Goal: Transaction & Acquisition: Purchase product/service

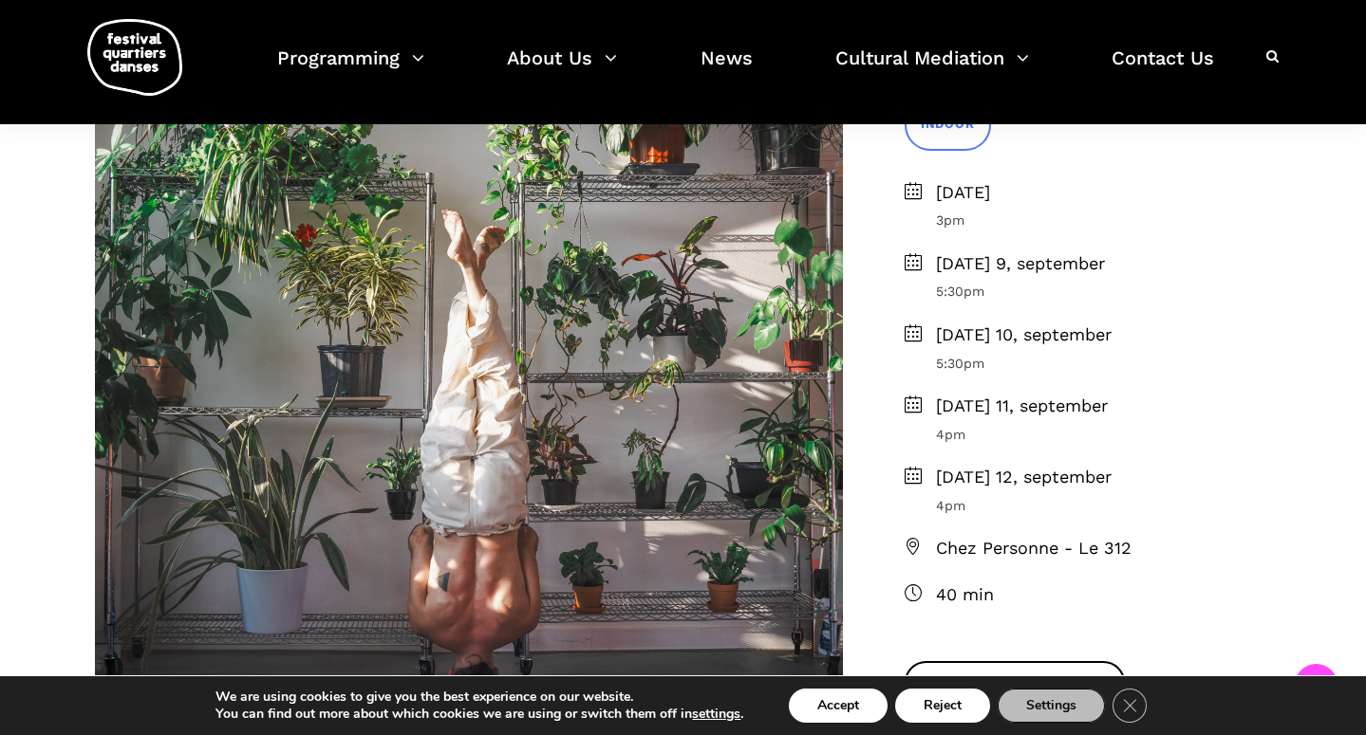
scroll to position [559, 0]
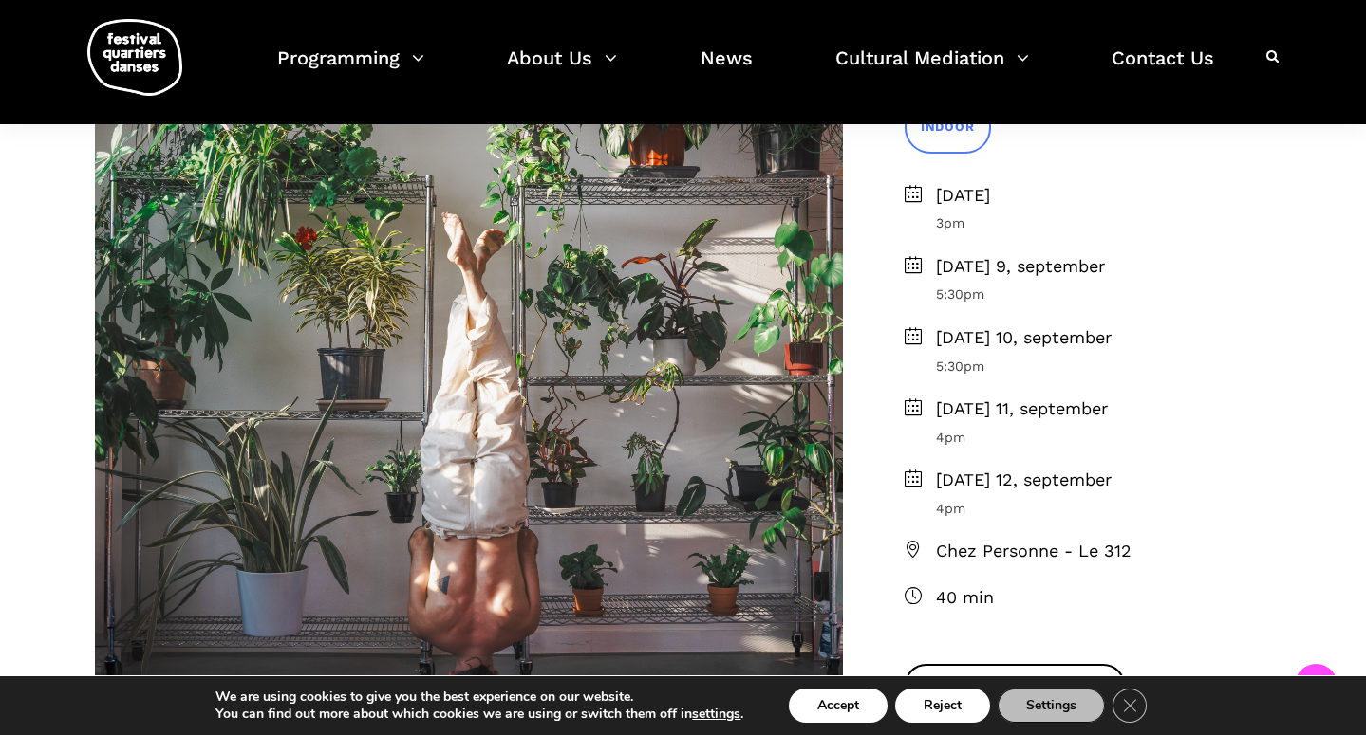
click at [978, 264] on span "[DATE] 9, september" at bounding box center [1104, 267] width 336 height 28
click at [955, 267] on span "[DATE] 9, september" at bounding box center [1104, 267] width 336 height 28
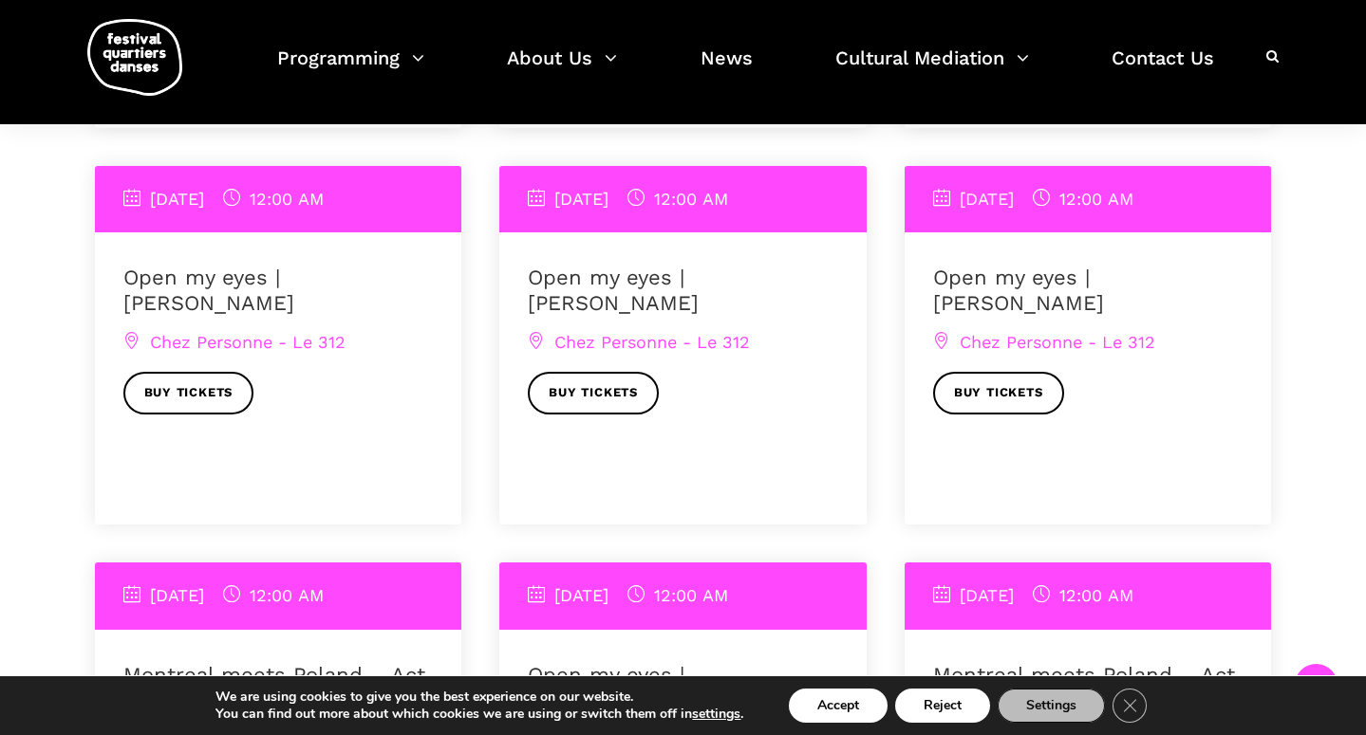
scroll to position [2224, 0]
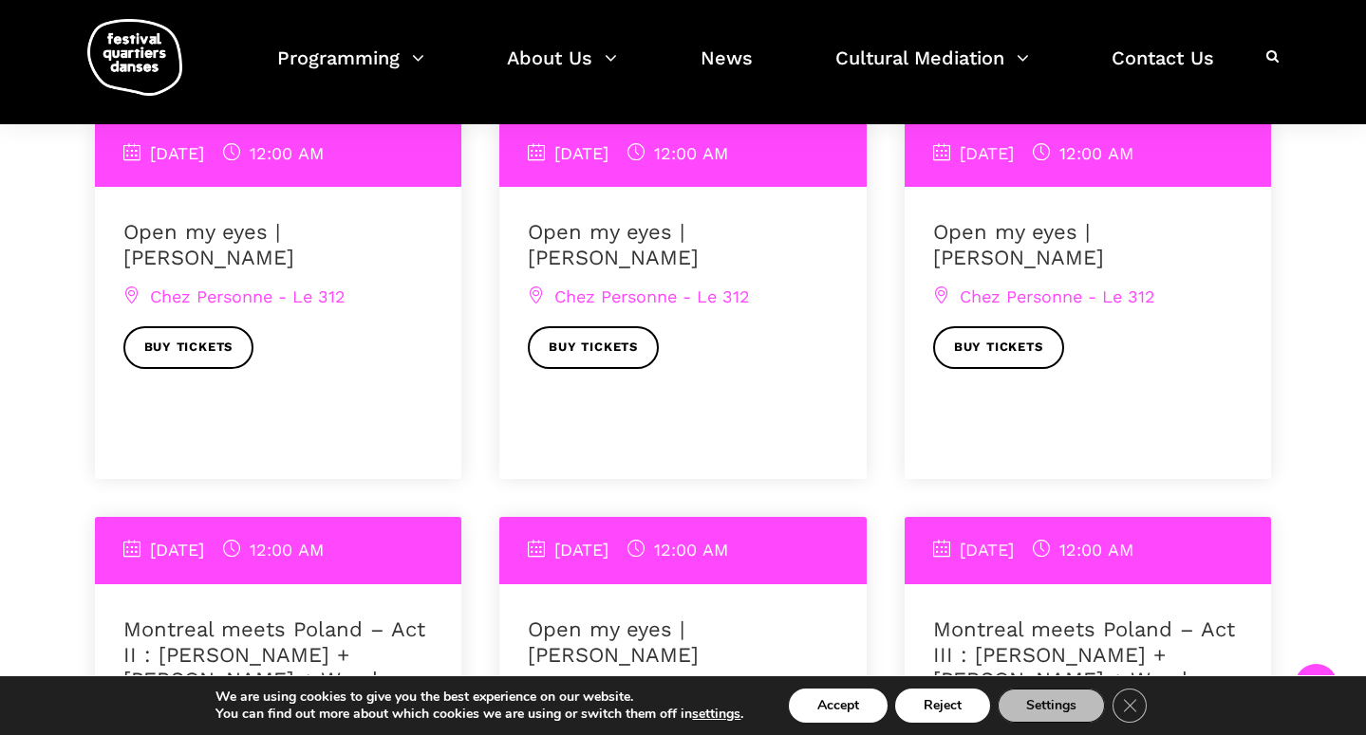
click at [220, 240] on link "Open my eyes | [PERSON_NAME]" at bounding box center [208, 244] width 171 height 48
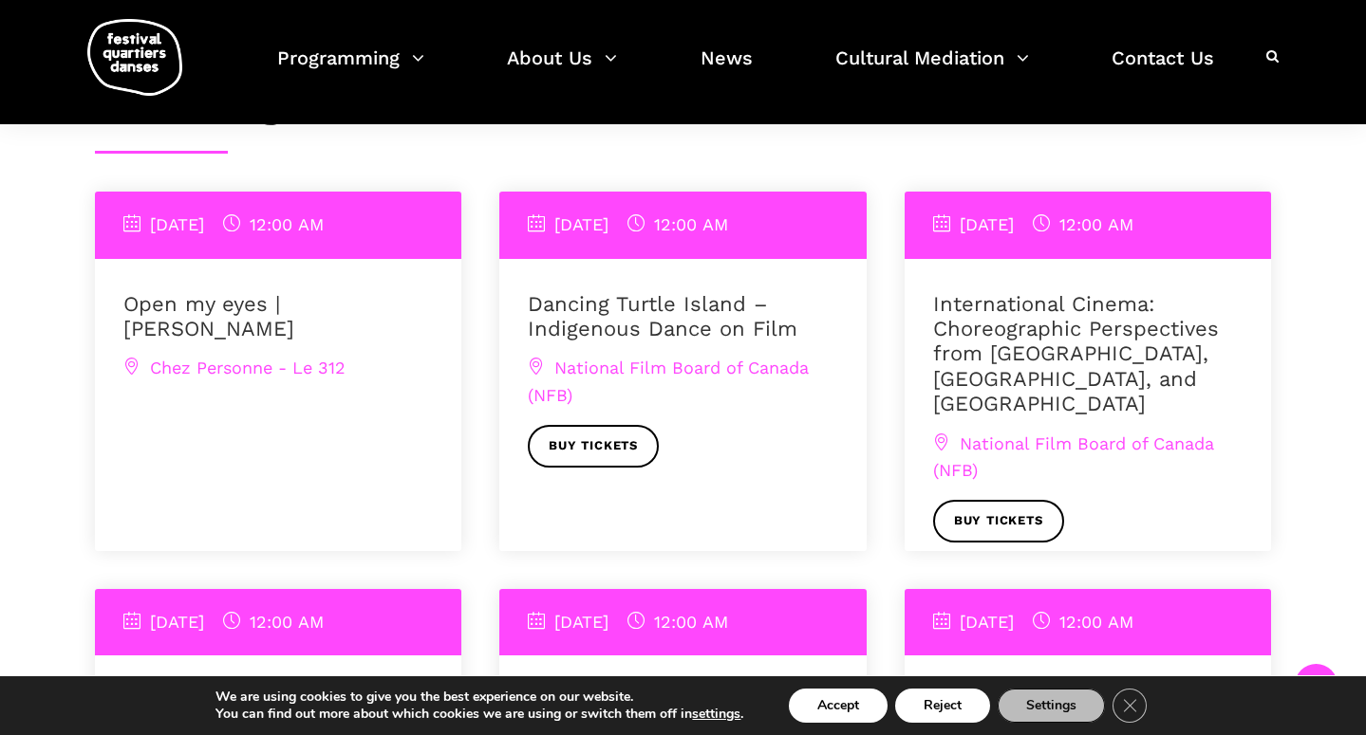
scroll to position [1850, 0]
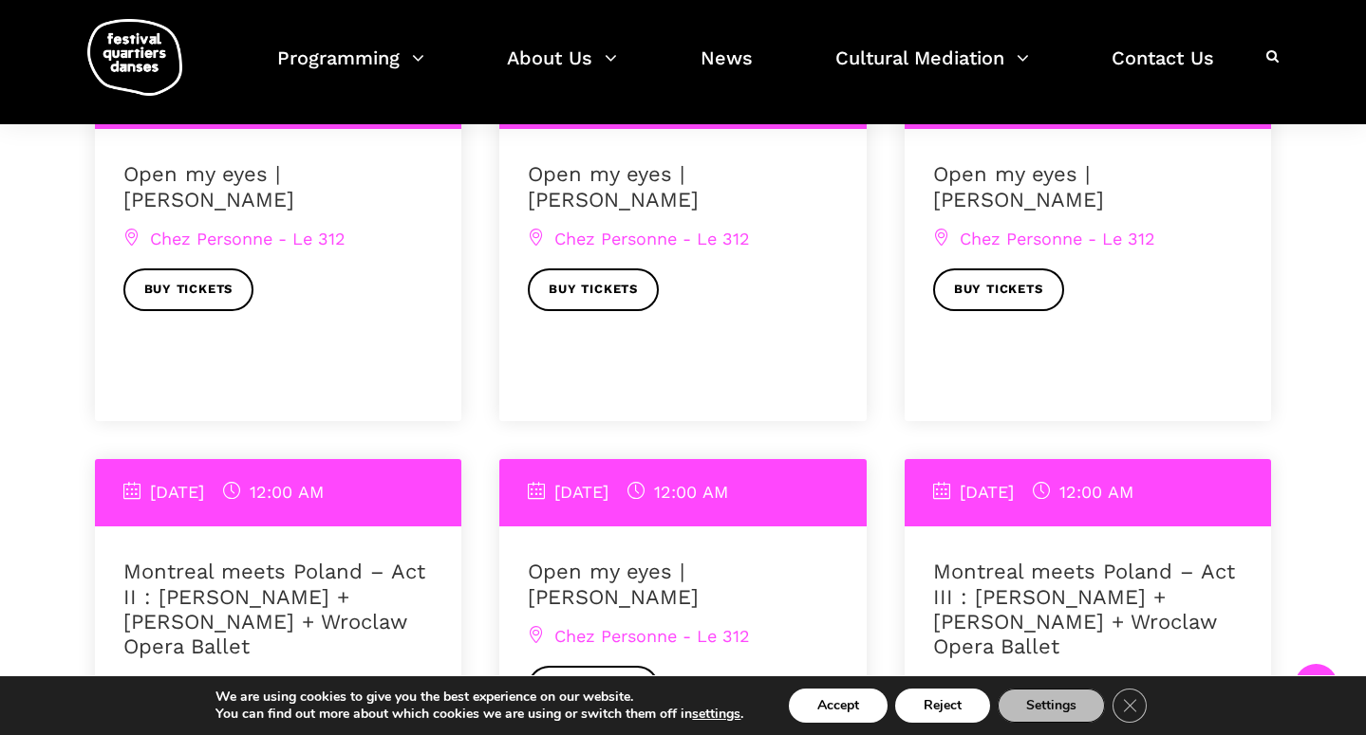
scroll to position [2286, 0]
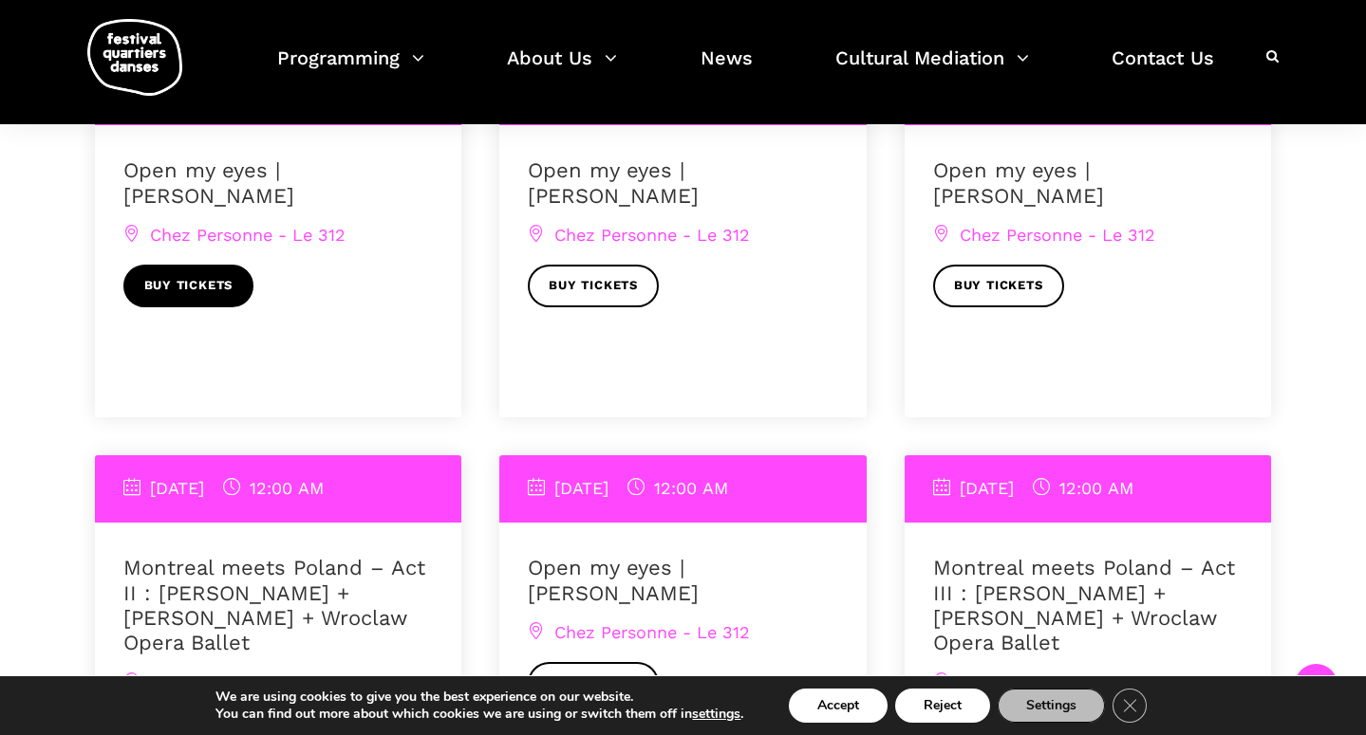
click at [147, 287] on link "Buy tickets" at bounding box center [188, 286] width 131 height 43
